Goal: Find contact information: Find contact information

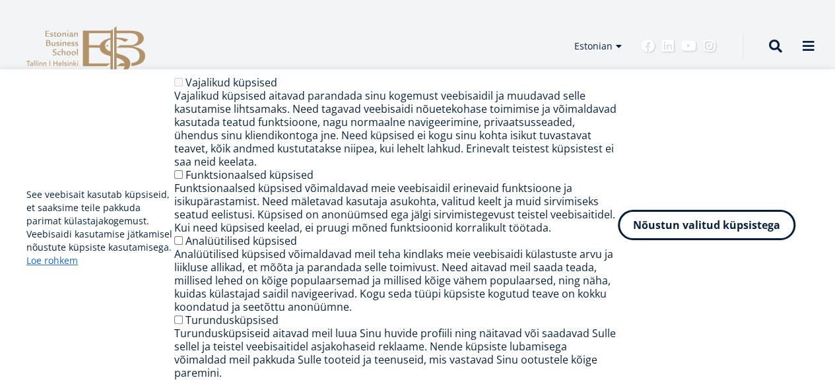
click at [718, 234] on button "Nõustun valitud küpsistega" at bounding box center [707, 225] width 178 height 30
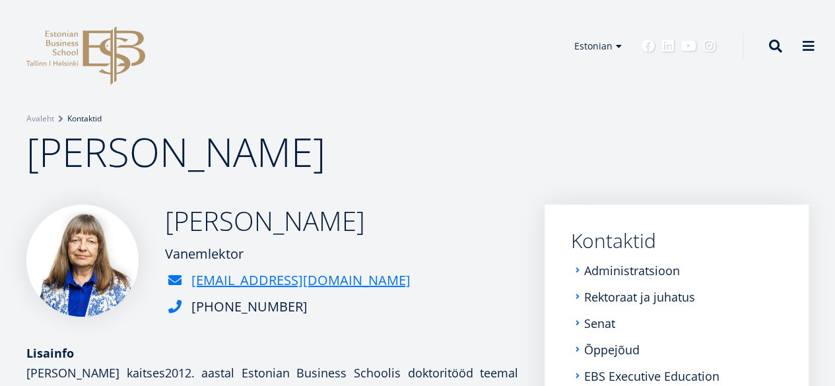
click at [79, 118] on link "Kontaktid" at bounding box center [84, 118] width 34 height 13
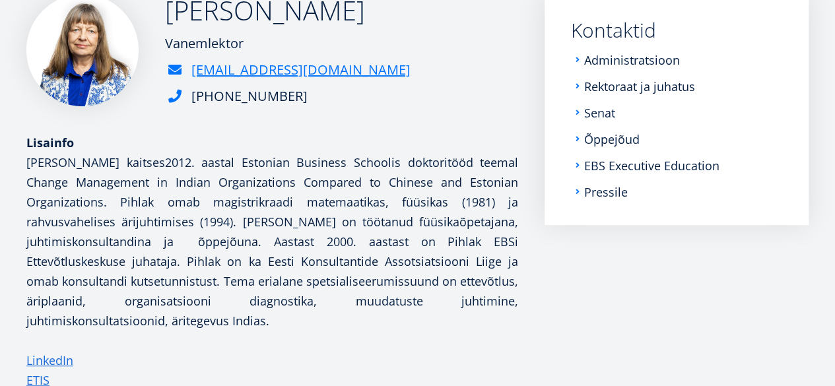
scroll to position [158, 0]
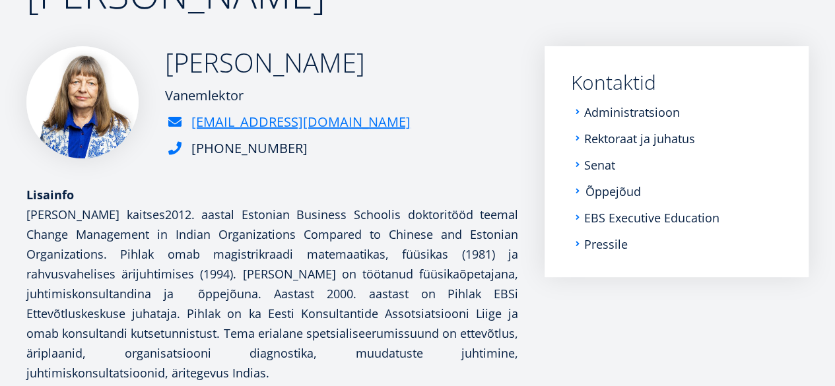
click at [592, 193] on link "Õppejõud" at bounding box center [613, 191] width 55 height 13
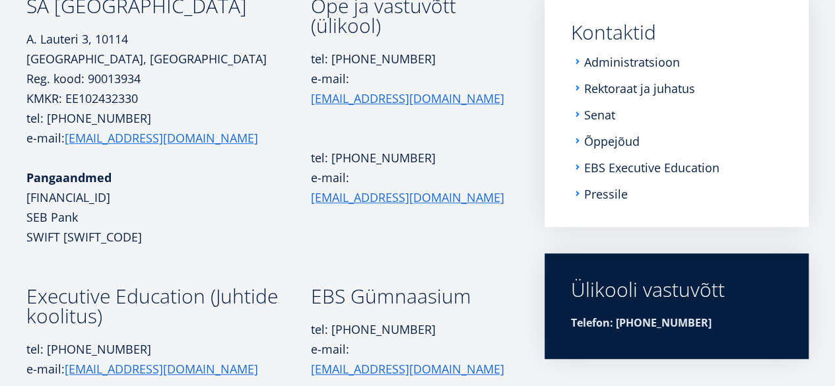
scroll to position [92, 0]
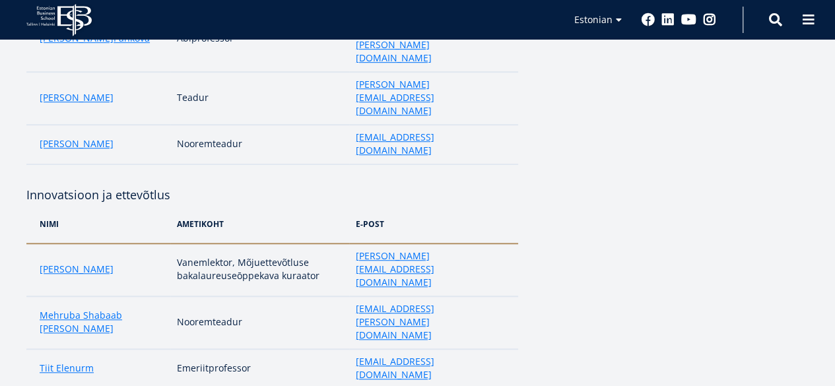
scroll to position [330, 0]
